Goal: Find specific page/section

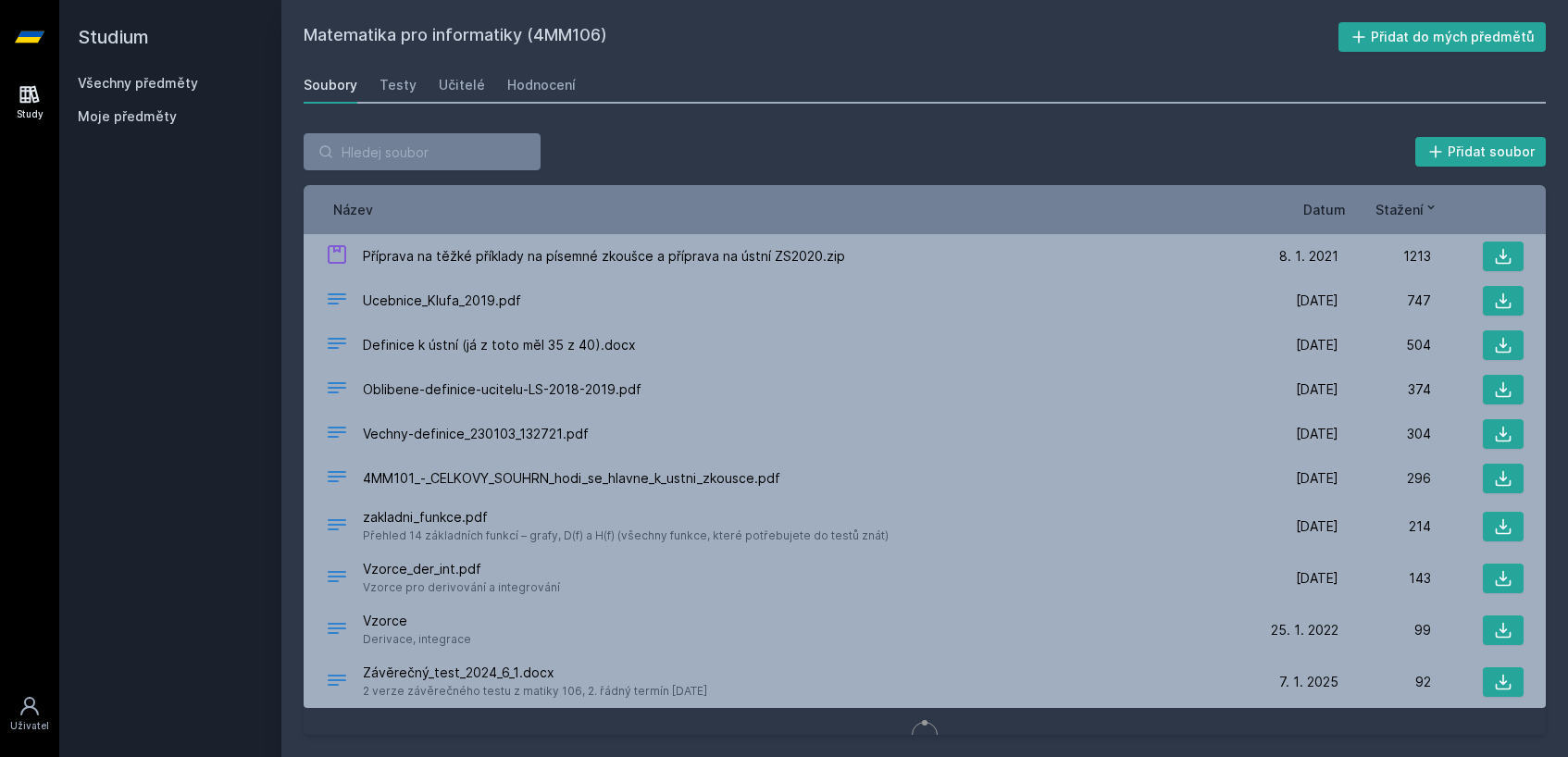
click at [121, 71] on h2 "Studium" at bounding box center [170, 37] width 185 height 74
click at [120, 78] on link "Všechny předměty" at bounding box center [137, 82] width 120 height 16
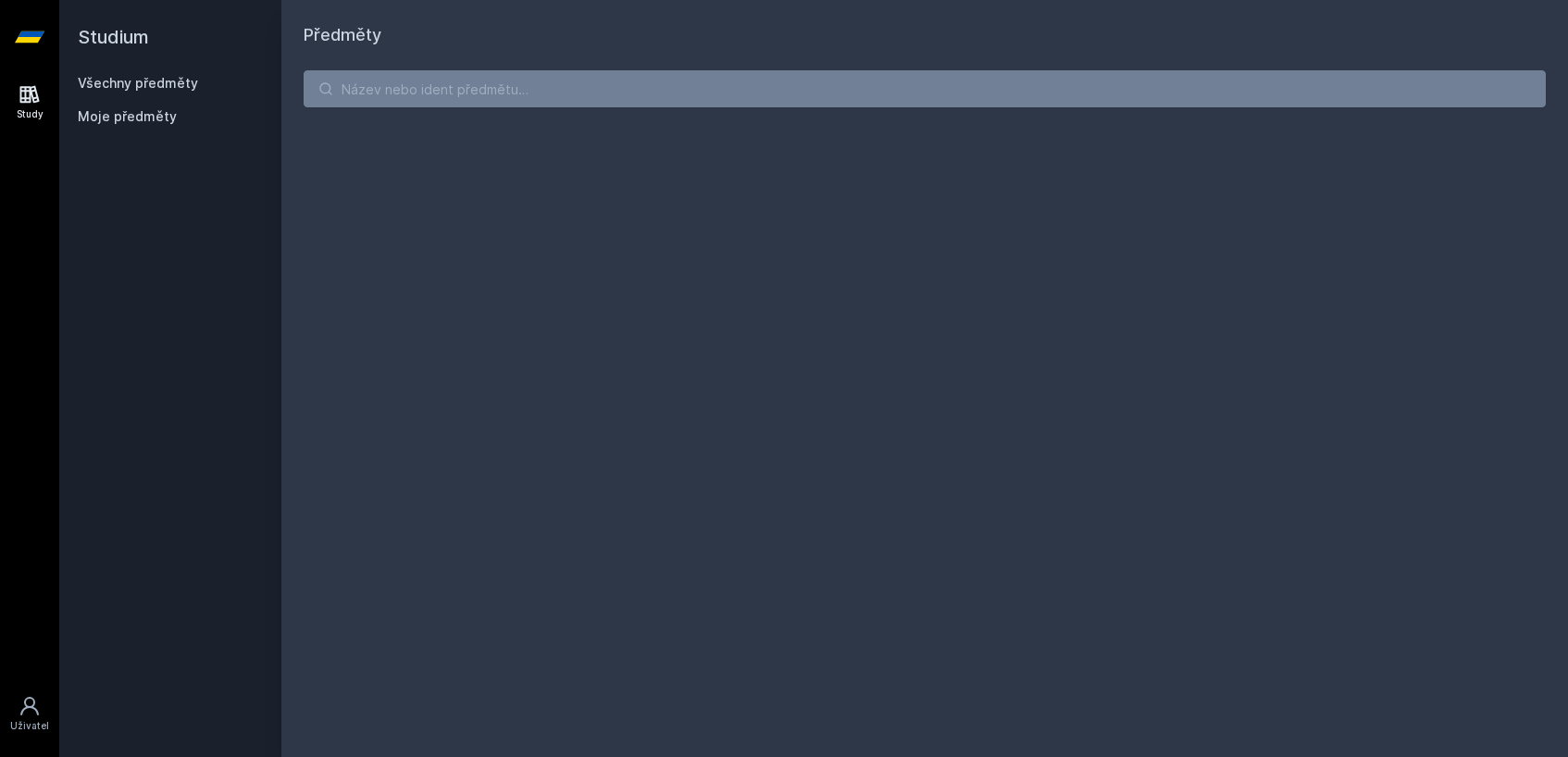
click at [120, 78] on link "Všechny předměty" at bounding box center [137, 82] width 120 height 16
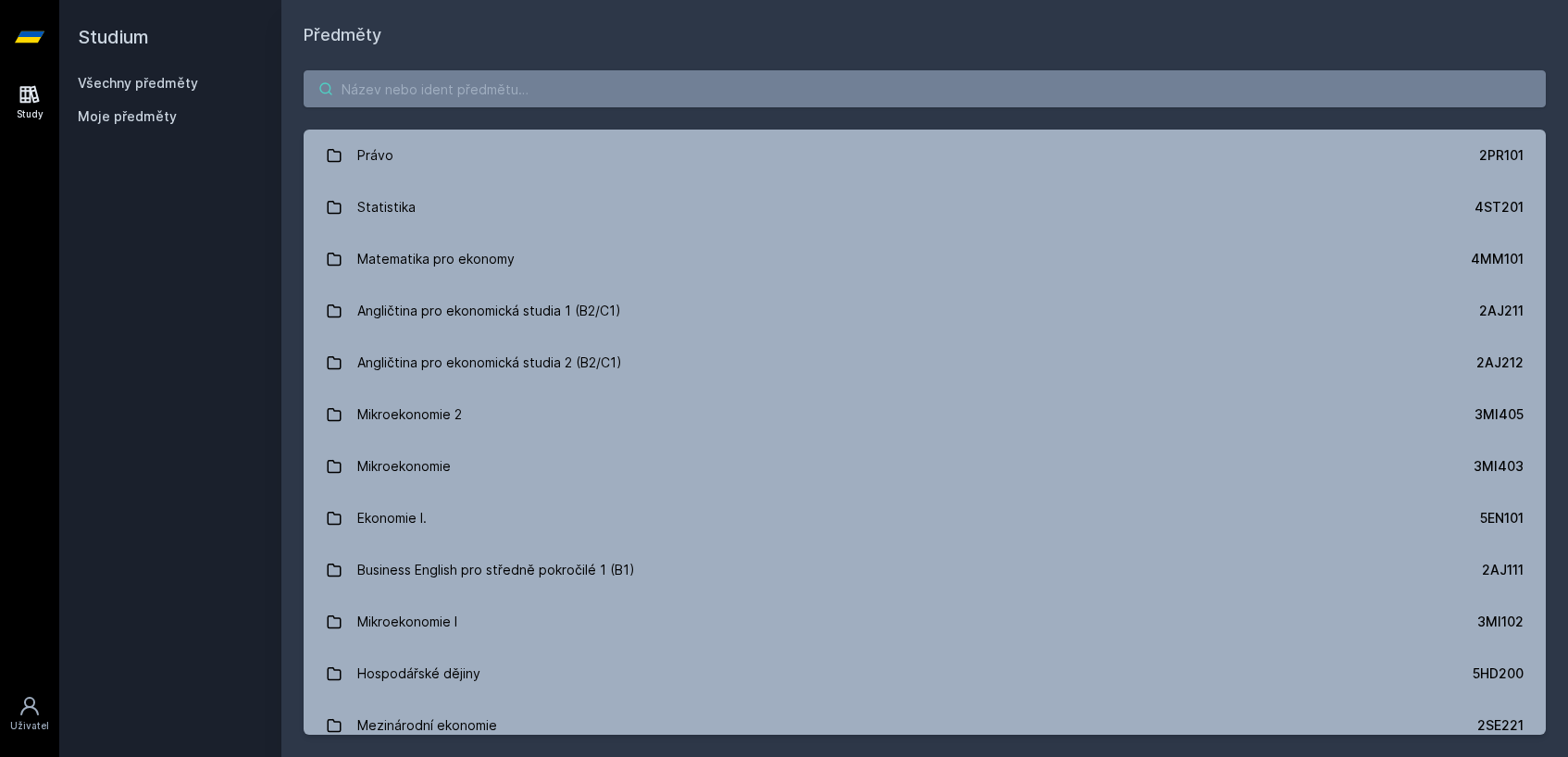
click at [405, 89] on input "search" at bounding box center [925, 89] width 1242 height 37
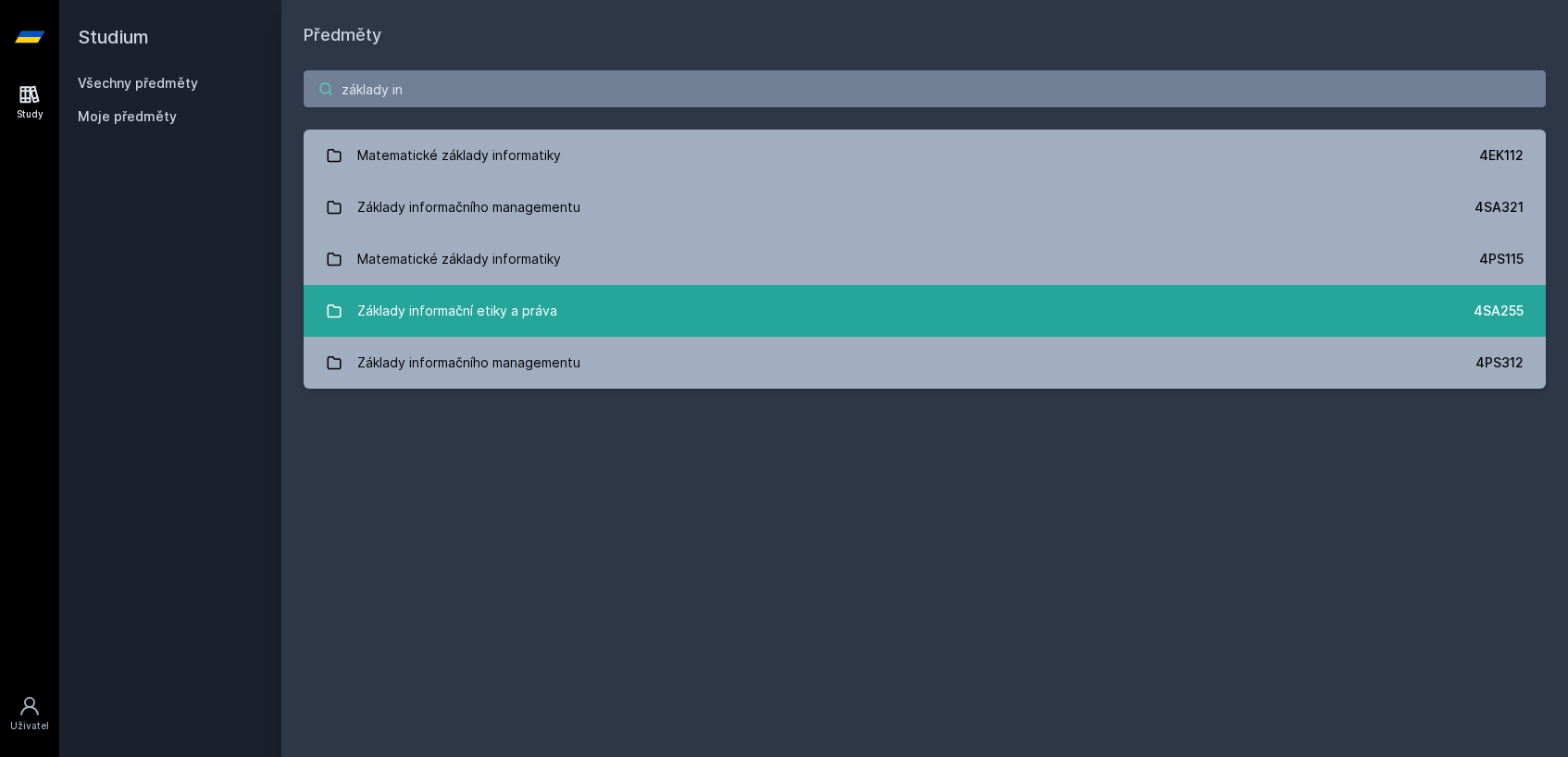
type input "základy in"
click at [706, 315] on link "Základy informační etiky a práva 4SA255" at bounding box center [925, 311] width 1242 height 52
